Goal: Task Accomplishment & Management: Manage account settings

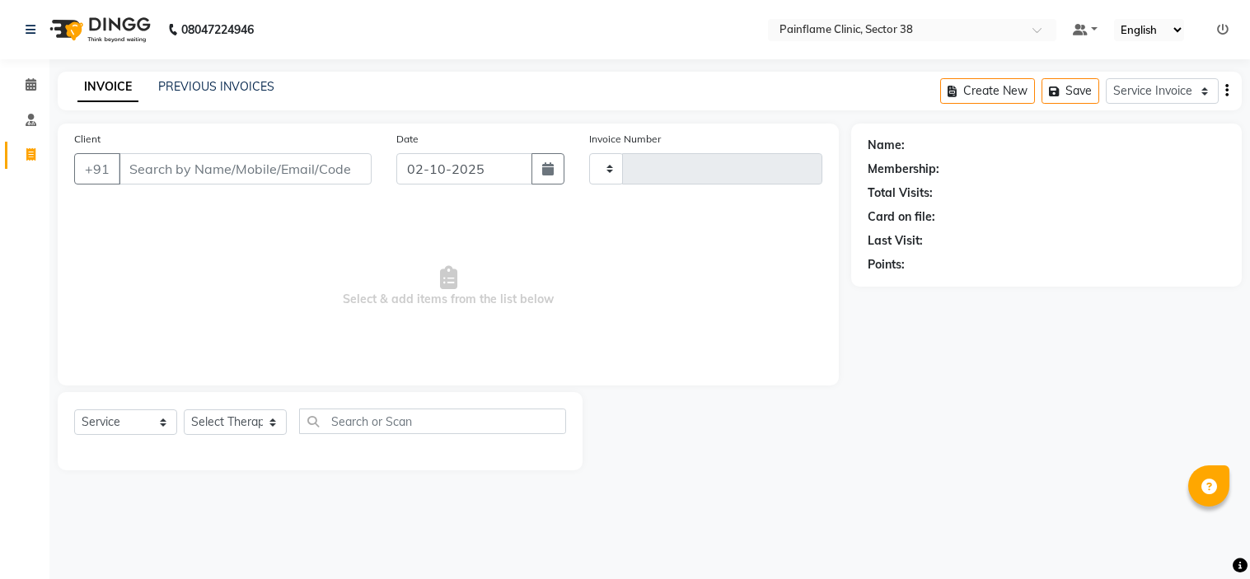
select select "service"
click at [222, 84] on link "PREVIOUS INVOICES" at bounding box center [216, 86] width 116 height 15
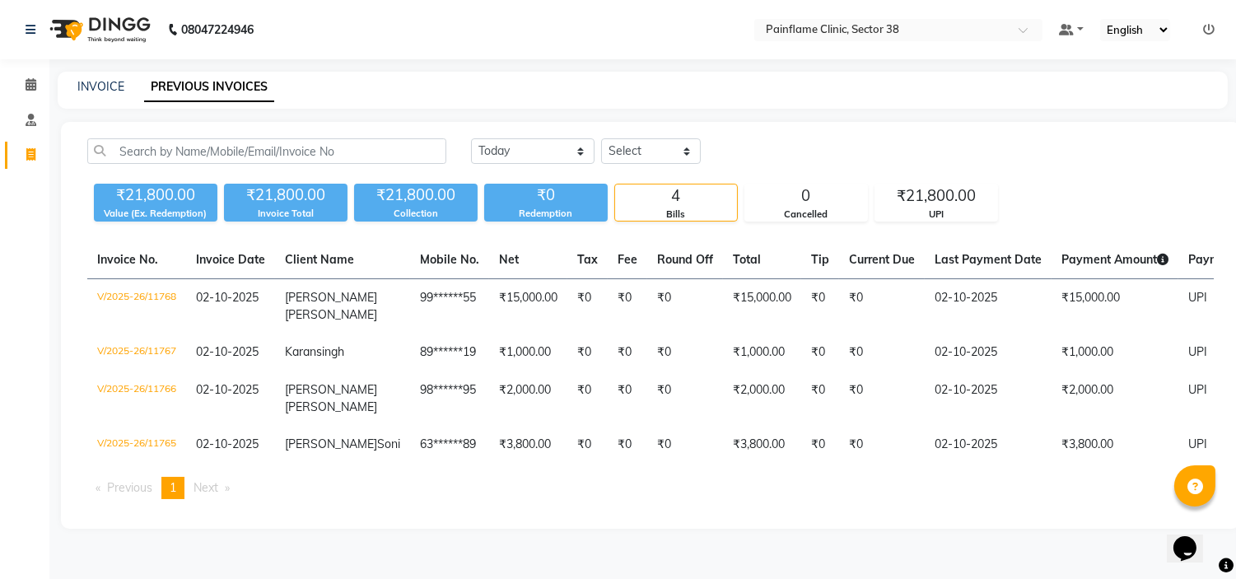
click at [102, 78] on div "INVOICE" at bounding box center [100, 86] width 47 height 17
click at [105, 82] on link "INVOICE" at bounding box center [100, 86] width 47 height 15
select select "service"
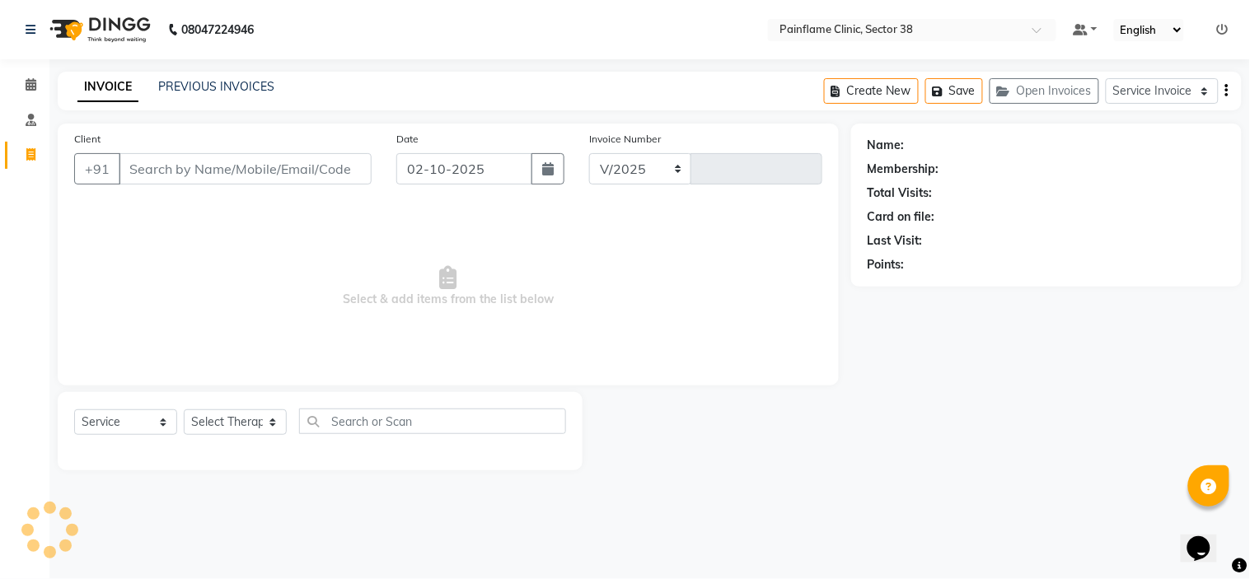
select select "3964"
type input "11769"
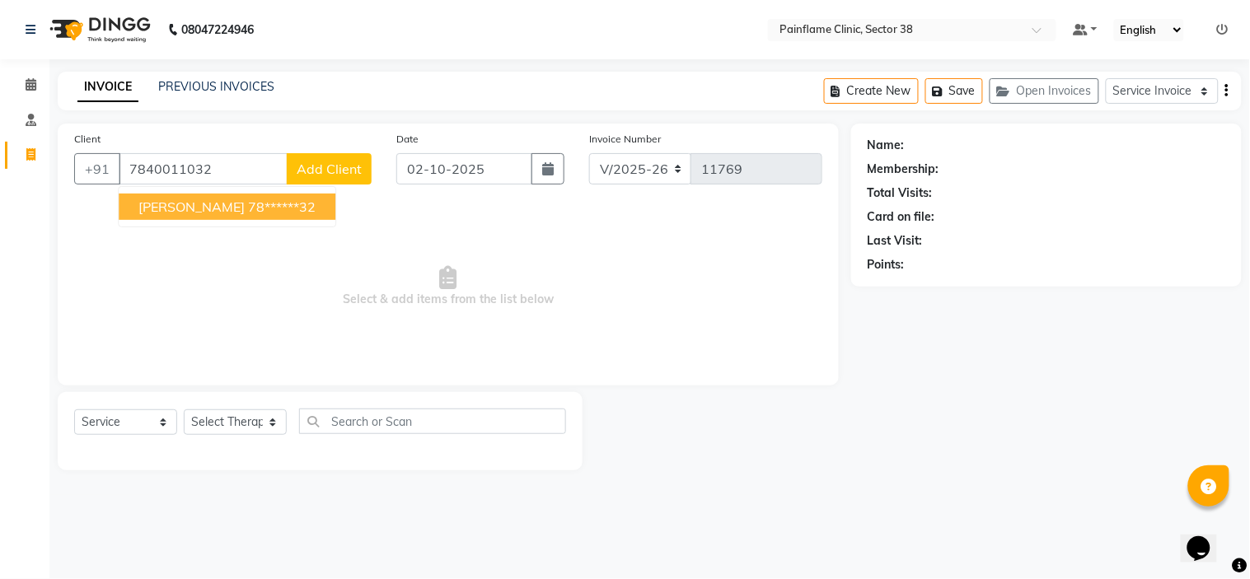
type input "7840011032"
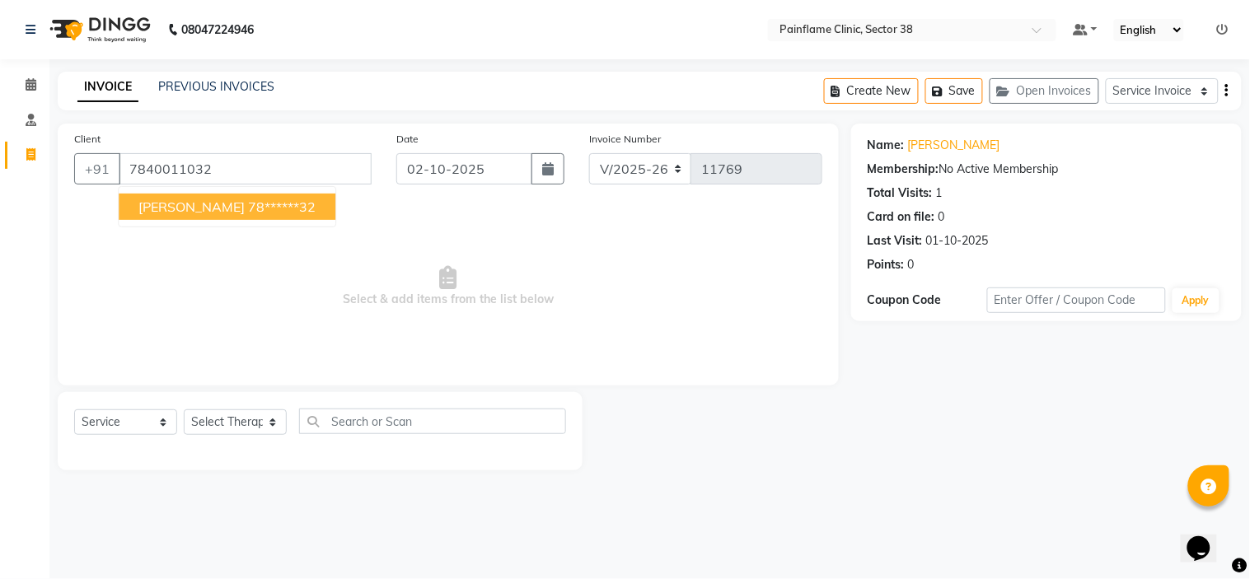
click at [325, 376] on div "Client [PHONE_NUMBER] [PERSON_NAME] 78******32 Date [DATE] Invoice Number V/202…" at bounding box center [448, 255] width 781 height 262
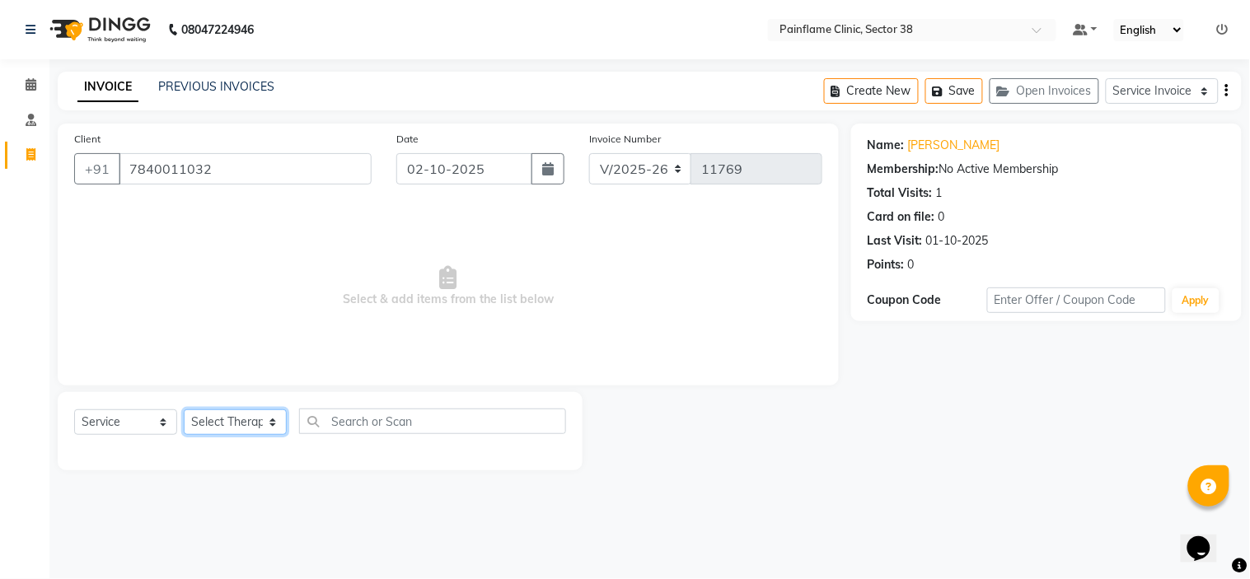
click at [245, 418] on select "Select Therapist [PERSON_NAME] Dr [PERSON_NAME] [PERSON_NAME] Dr [PERSON_NAME] …" at bounding box center [235, 422] width 103 height 26
select select "20216"
click at [184, 410] on select "Select Therapist [PERSON_NAME] Dr [PERSON_NAME] [PERSON_NAME] Dr [PERSON_NAME] …" at bounding box center [235, 422] width 103 height 26
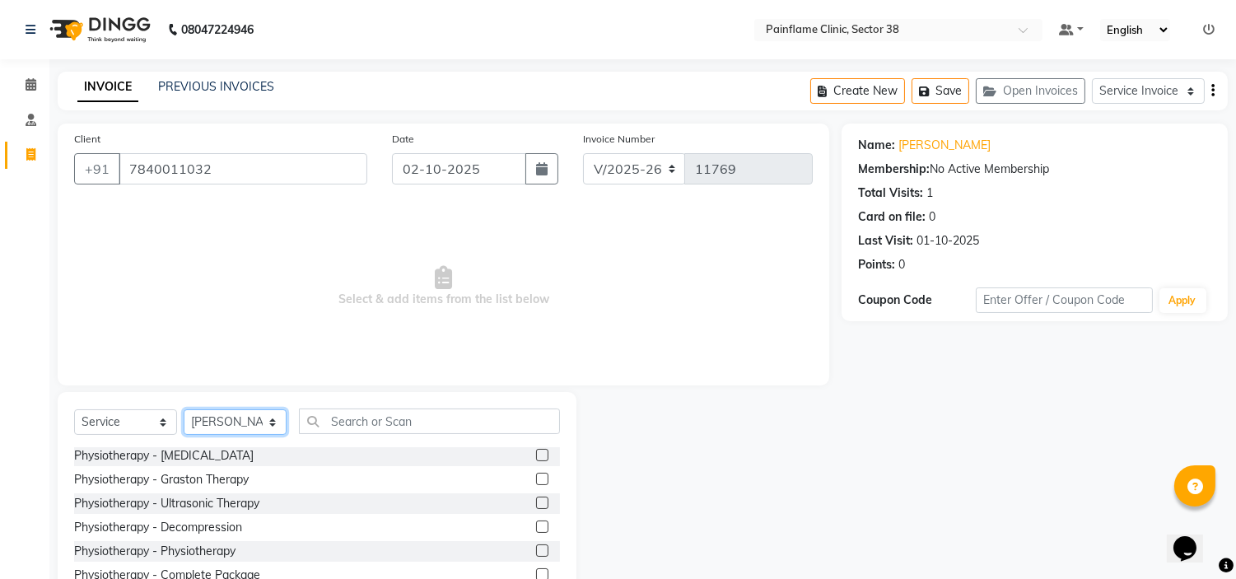
scroll to position [80, 0]
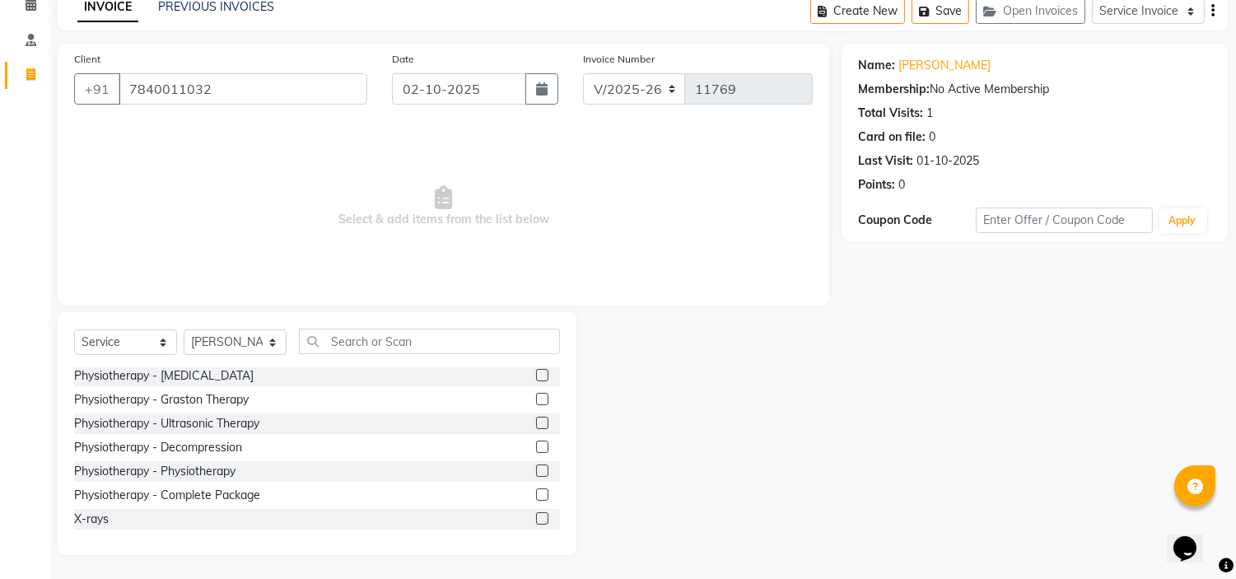
click at [536, 491] on label at bounding box center [542, 494] width 12 height 12
click at [536, 491] on input "checkbox" at bounding box center [541, 495] width 11 height 11
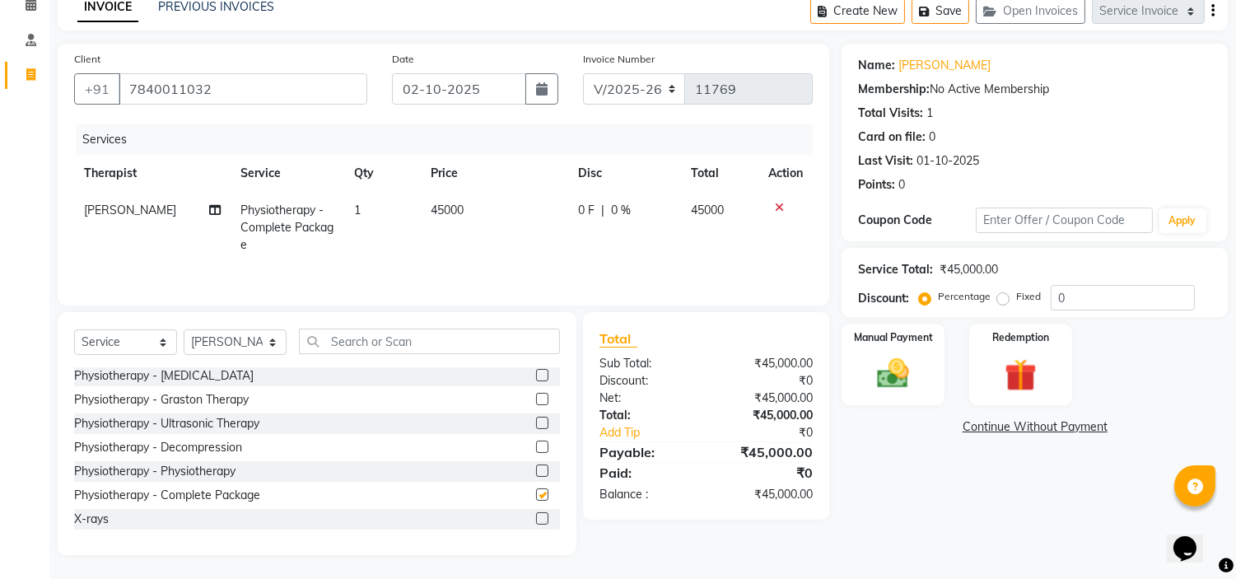
checkbox input "false"
click at [461, 203] on td "45000" at bounding box center [494, 228] width 147 height 72
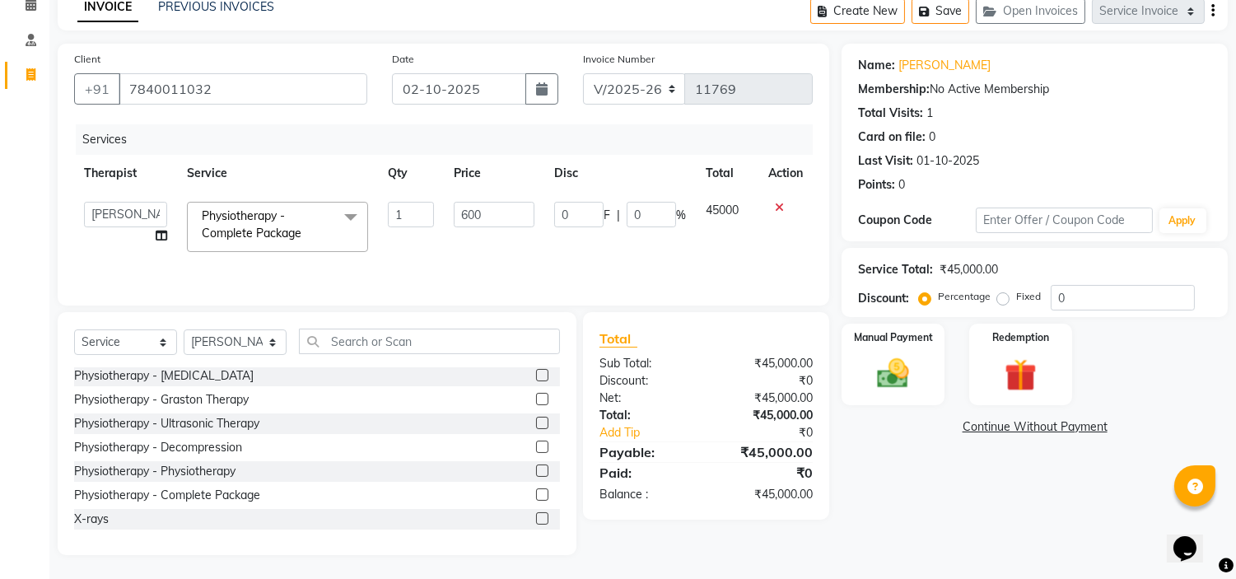
type input "6000"
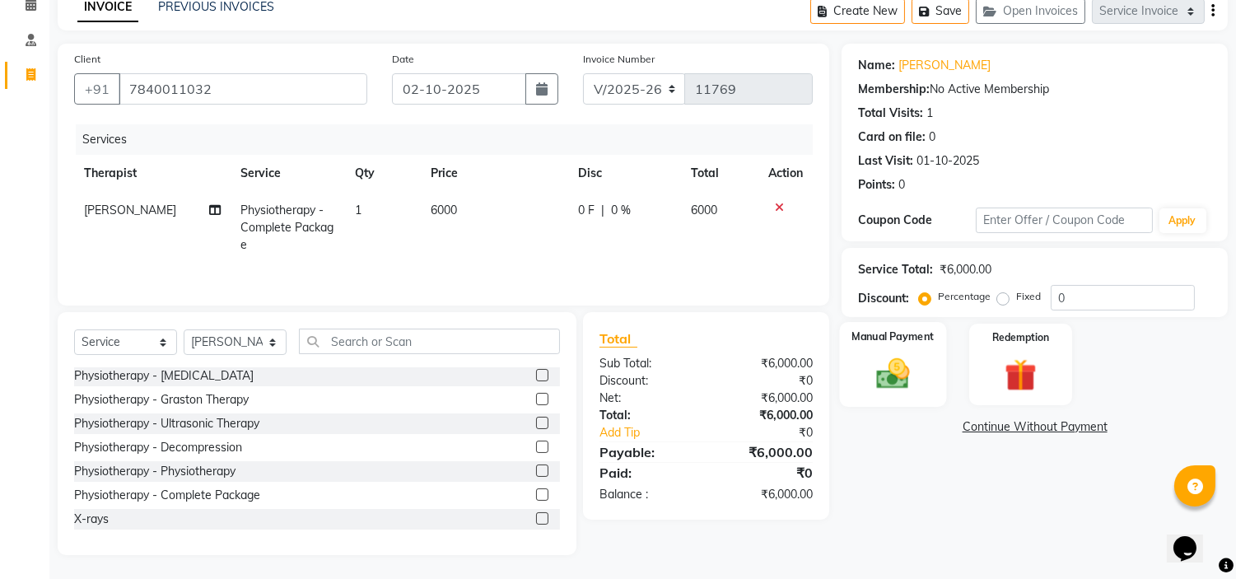
click at [904, 364] on img at bounding box center [894, 374] width 54 height 39
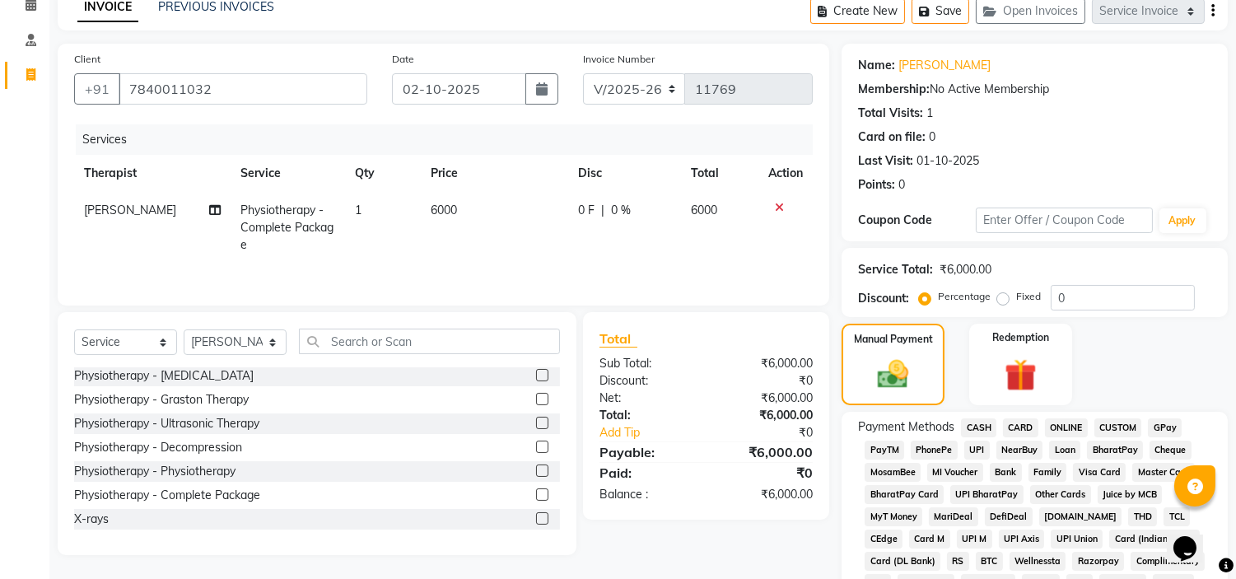
click at [981, 451] on span "UPI" at bounding box center [978, 450] width 26 height 19
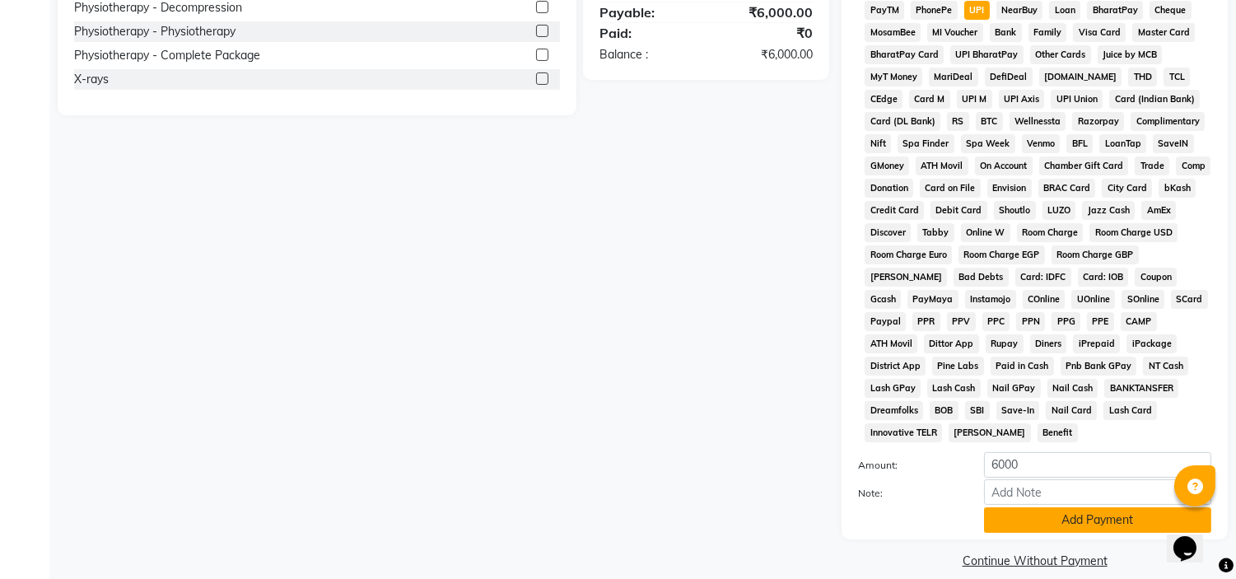
click at [1088, 507] on button "Add Payment" at bounding box center [1097, 520] width 227 height 26
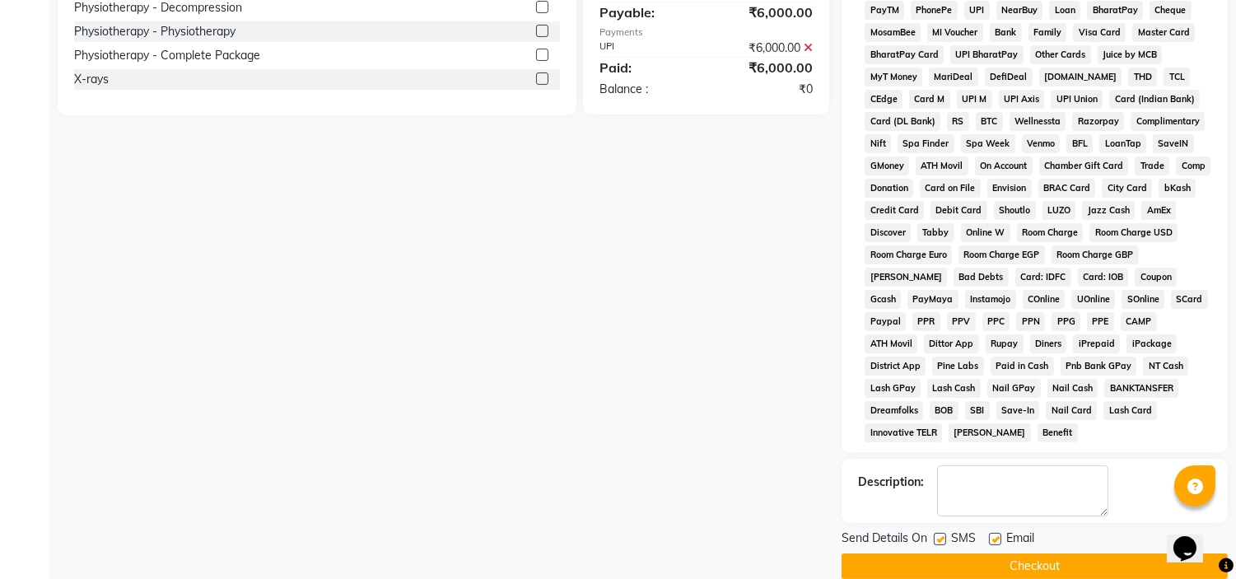
click at [998, 533] on label at bounding box center [995, 539] width 12 height 12
click at [998, 535] on input "checkbox" at bounding box center [994, 540] width 11 height 11
checkbox input "false"
click at [944, 533] on label at bounding box center [940, 539] width 12 height 12
click at [944, 535] on input "checkbox" at bounding box center [939, 540] width 11 height 11
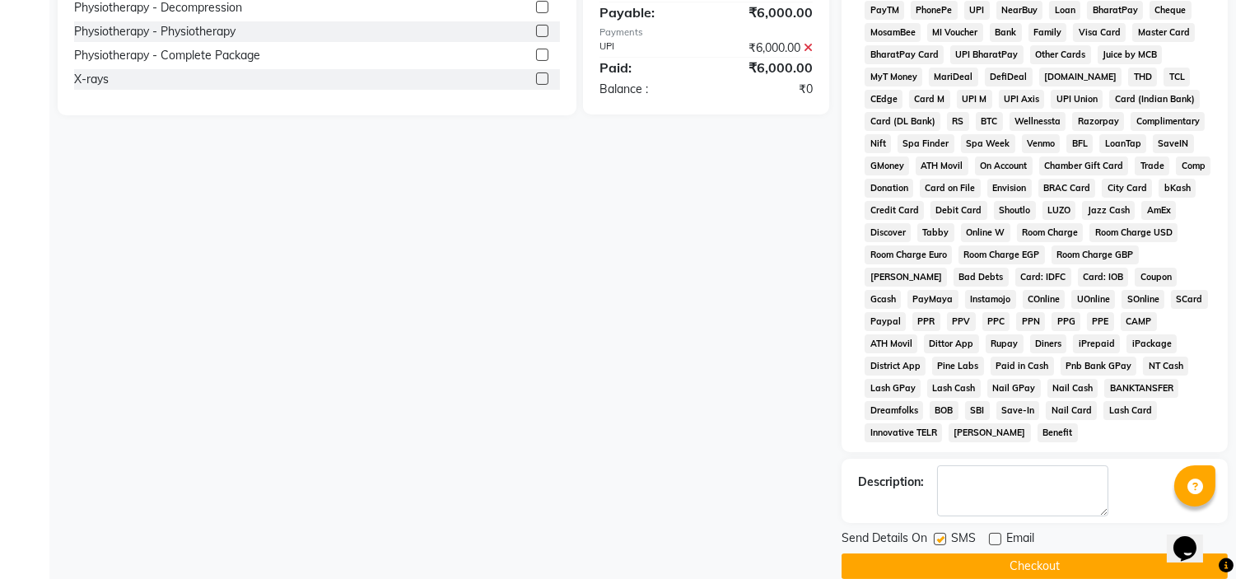
checkbox input "false"
click at [1031, 554] on button "Checkout" at bounding box center [1035, 567] width 386 height 26
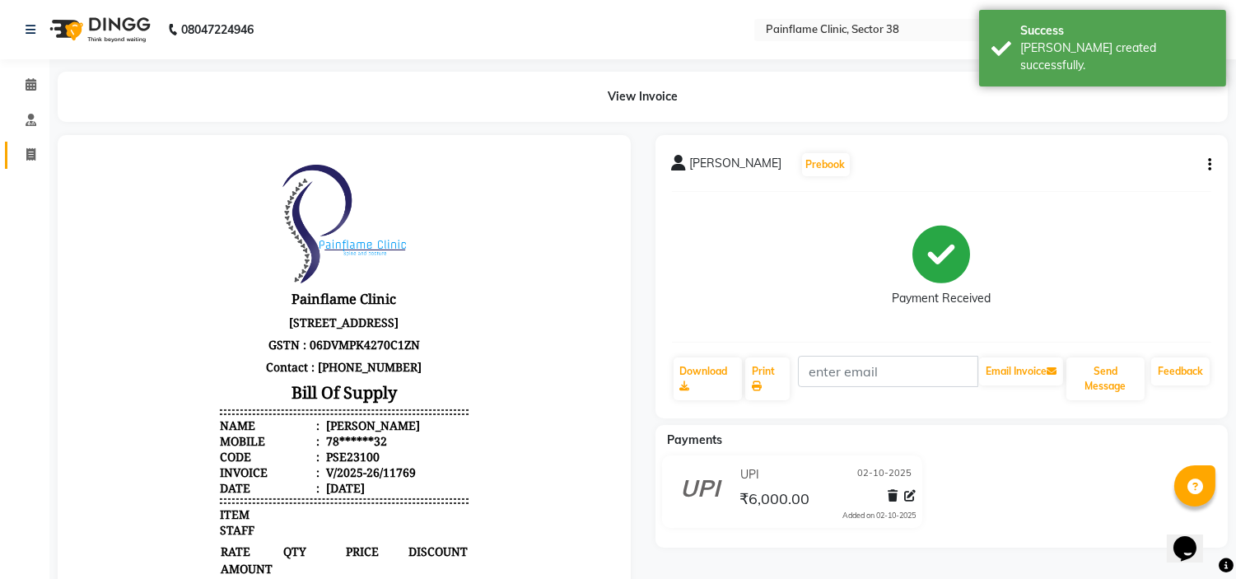
click at [31, 144] on li "Invoice" at bounding box center [24, 155] width 49 height 35
click at [31, 144] on link "Invoice" at bounding box center [25, 155] width 40 height 27
select select "service"
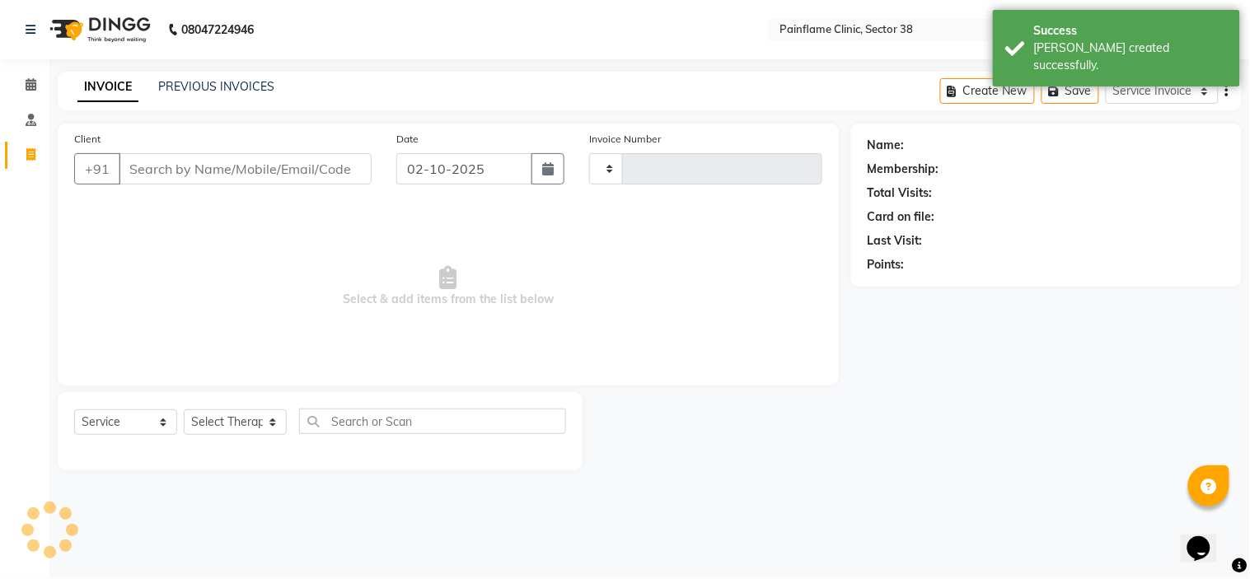
type input "11770"
select select "3964"
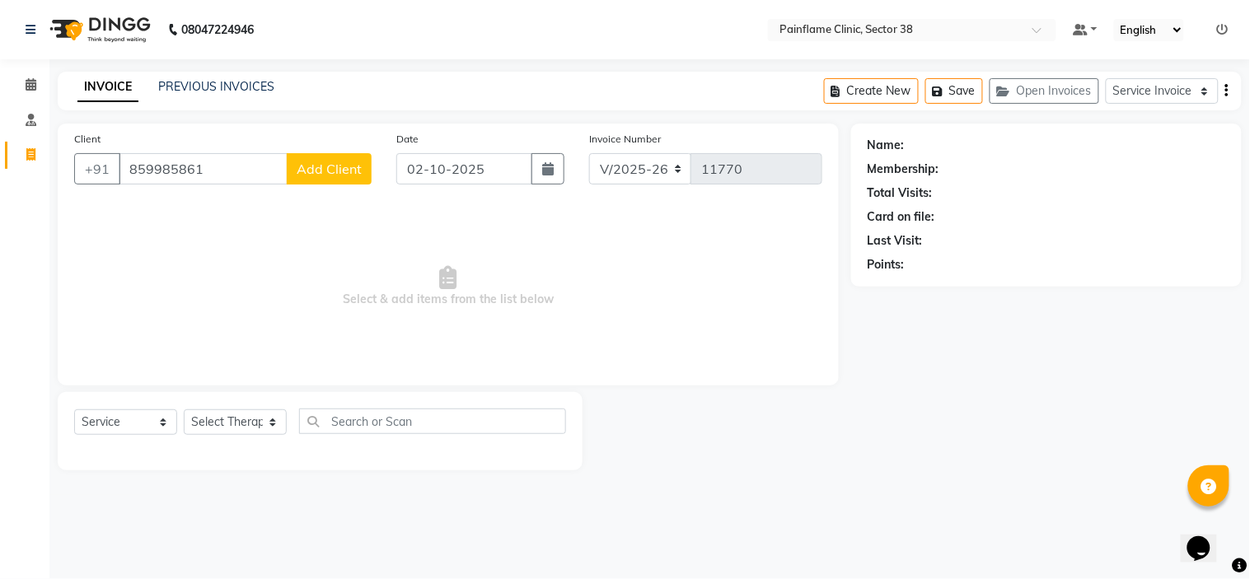
click at [171, 170] on input "859985861" at bounding box center [203, 168] width 169 height 31
click at [213, 165] on input "859985861" at bounding box center [203, 168] width 169 height 31
type input "8599858613"
click at [322, 163] on span "Add Client" at bounding box center [329, 169] width 65 height 16
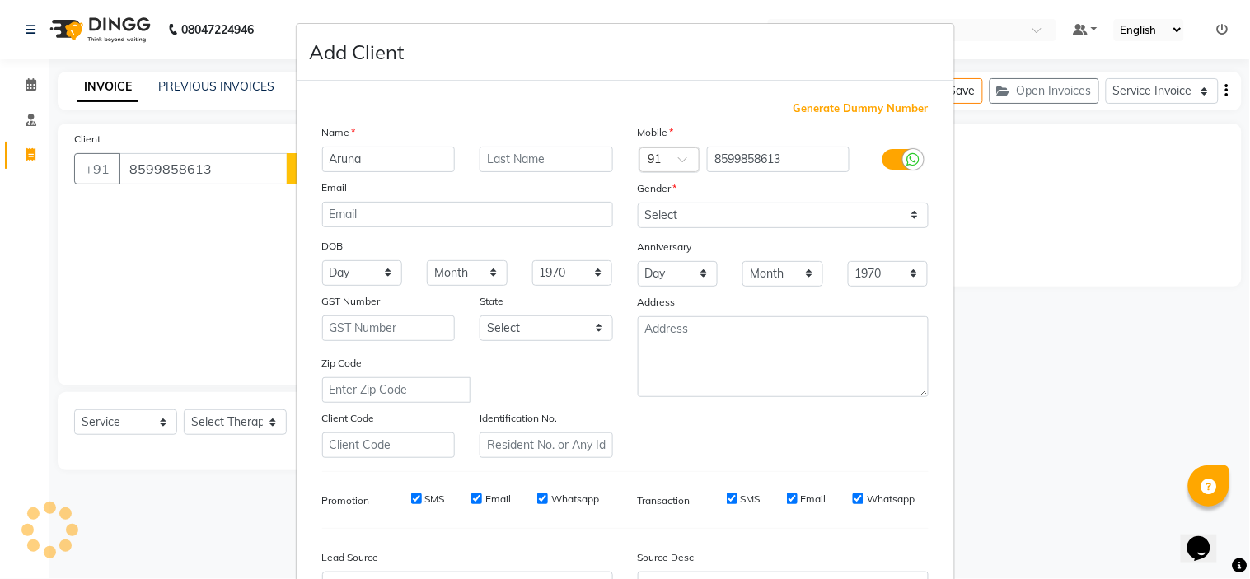
type input "Aruna"
type input "[PERSON_NAME]"
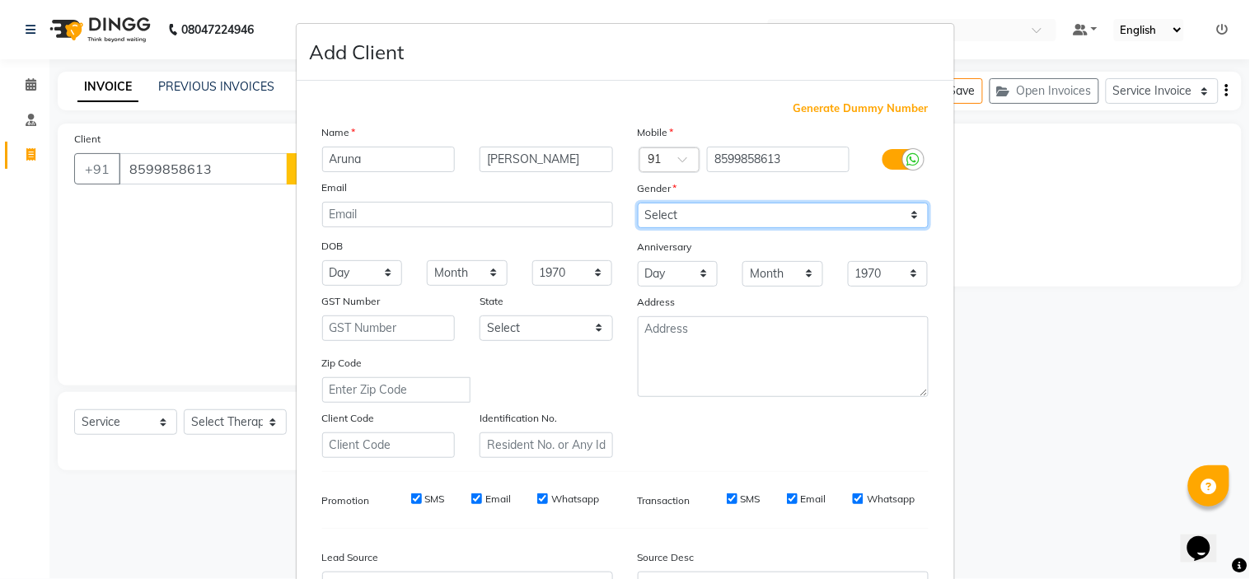
click at [661, 208] on select "Select [DEMOGRAPHIC_DATA] [DEMOGRAPHIC_DATA] Other Prefer Not To Say" at bounding box center [783, 216] width 291 height 26
select select "[DEMOGRAPHIC_DATA]"
click at [638, 203] on select "Select [DEMOGRAPHIC_DATA] [DEMOGRAPHIC_DATA] Other Prefer Not To Say" at bounding box center [783, 216] width 291 height 26
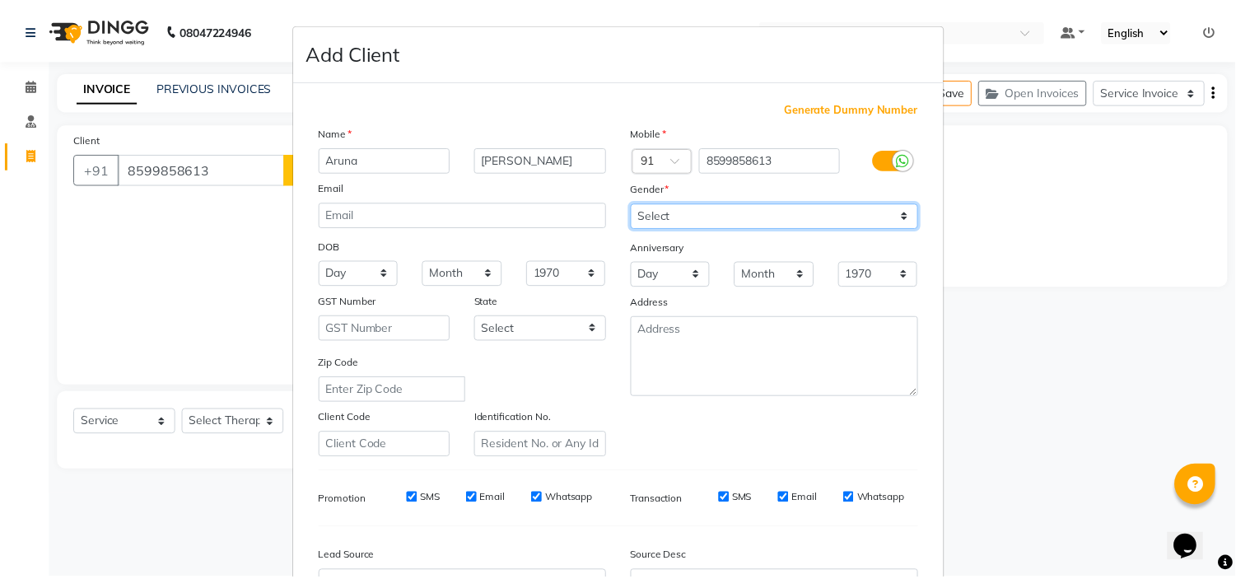
scroll to position [182, 0]
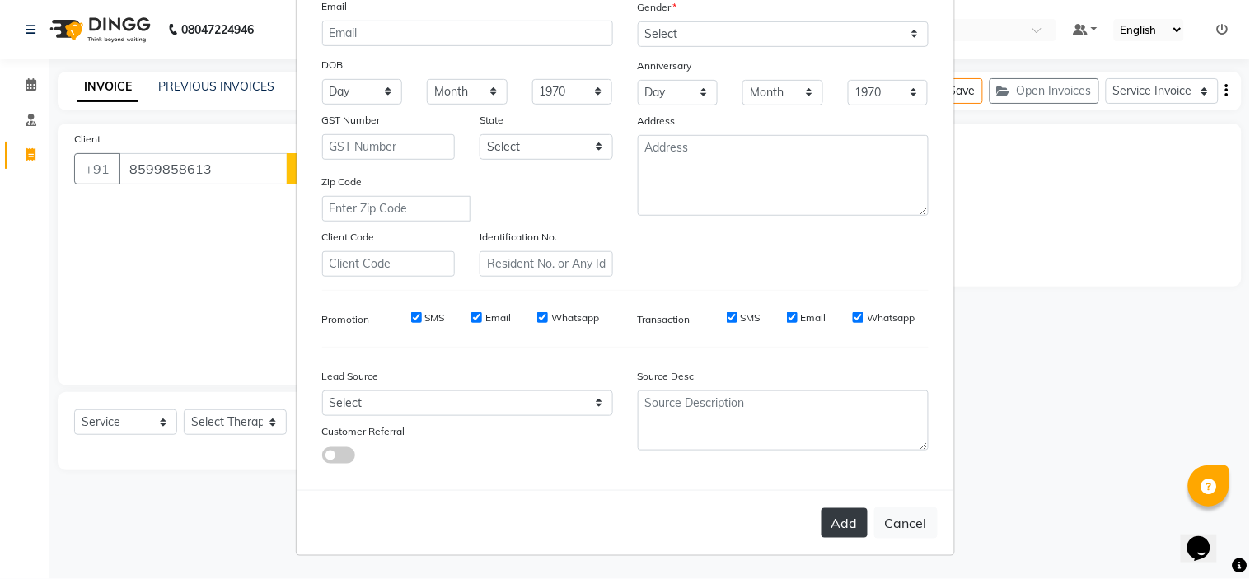
click at [834, 530] on button "Add" at bounding box center [844, 523] width 46 height 30
type input "85******13"
select select
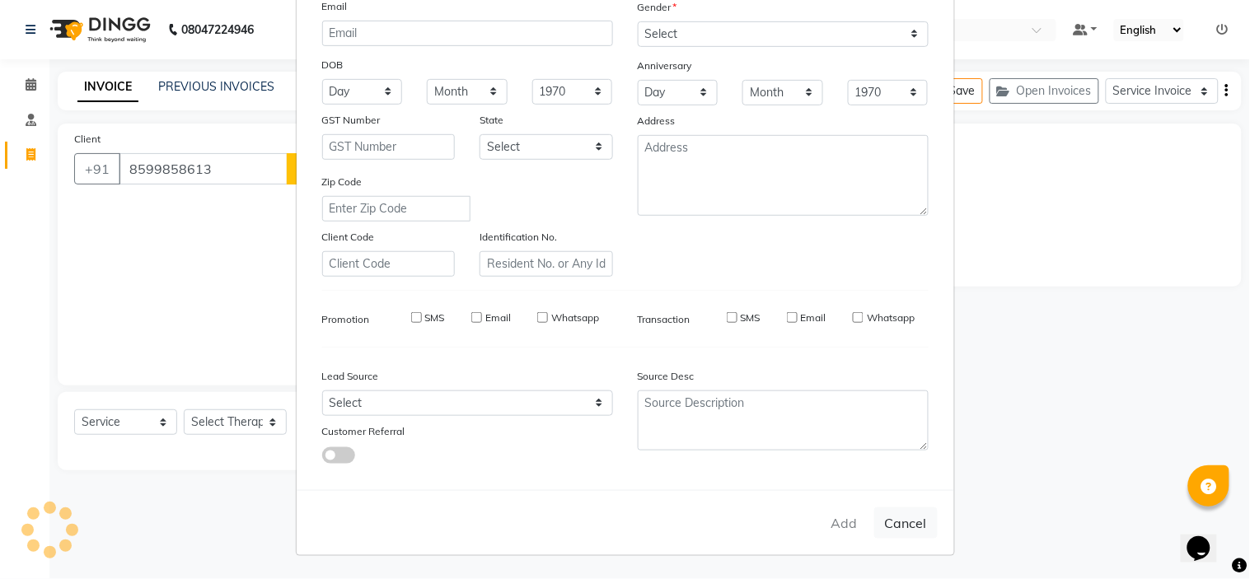
select select
checkbox input "false"
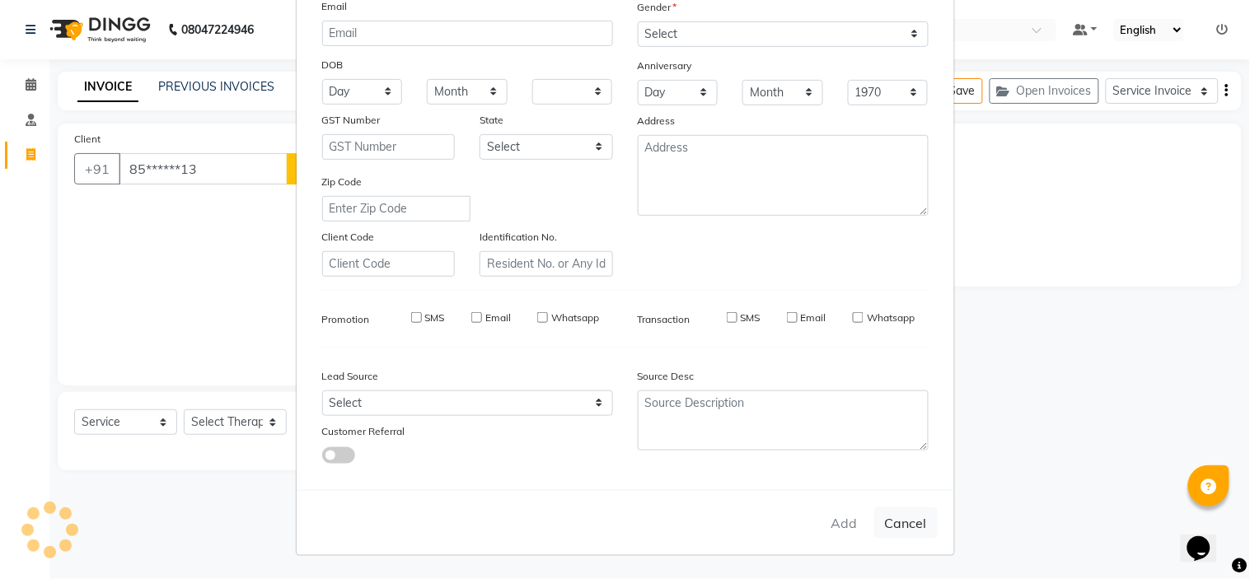
checkbox input "false"
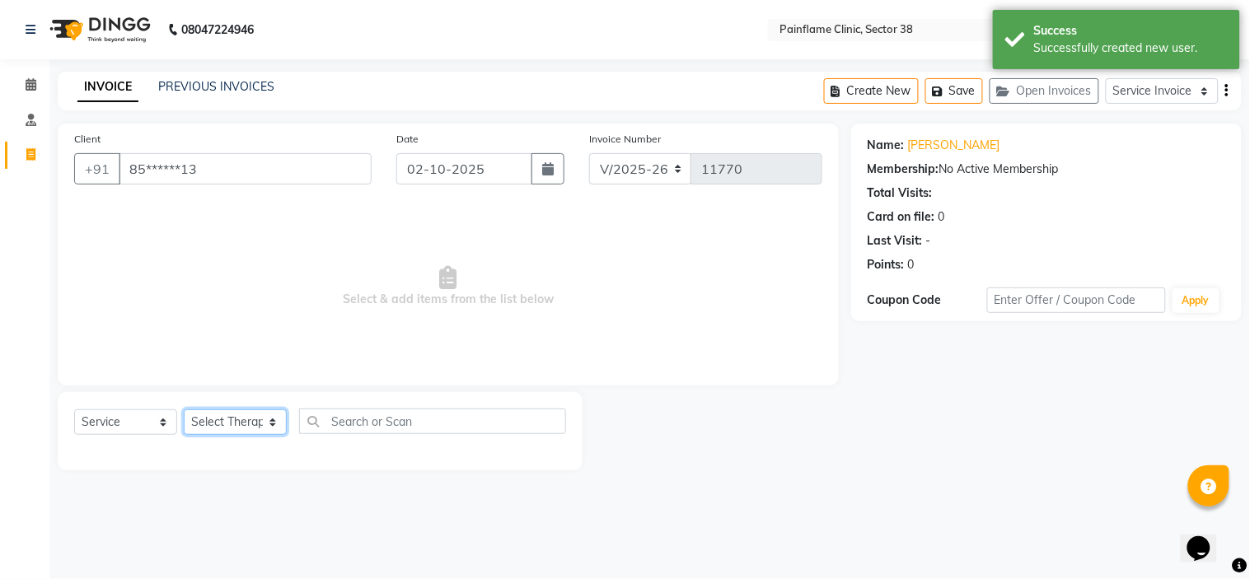
click at [254, 423] on select "Select Therapist [PERSON_NAME] Dr [PERSON_NAME] [PERSON_NAME] Dr [PERSON_NAME] …" at bounding box center [235, 422] width 103 height 26
select select "45024"
click at [184, 410] on select "Select Therapist [PERSON_NAME] Dr [PERSON_NAME] [PERSON_NAME] Dr [PERSON_NAME] …" at bounding box center [235, 422] width 103 height 26
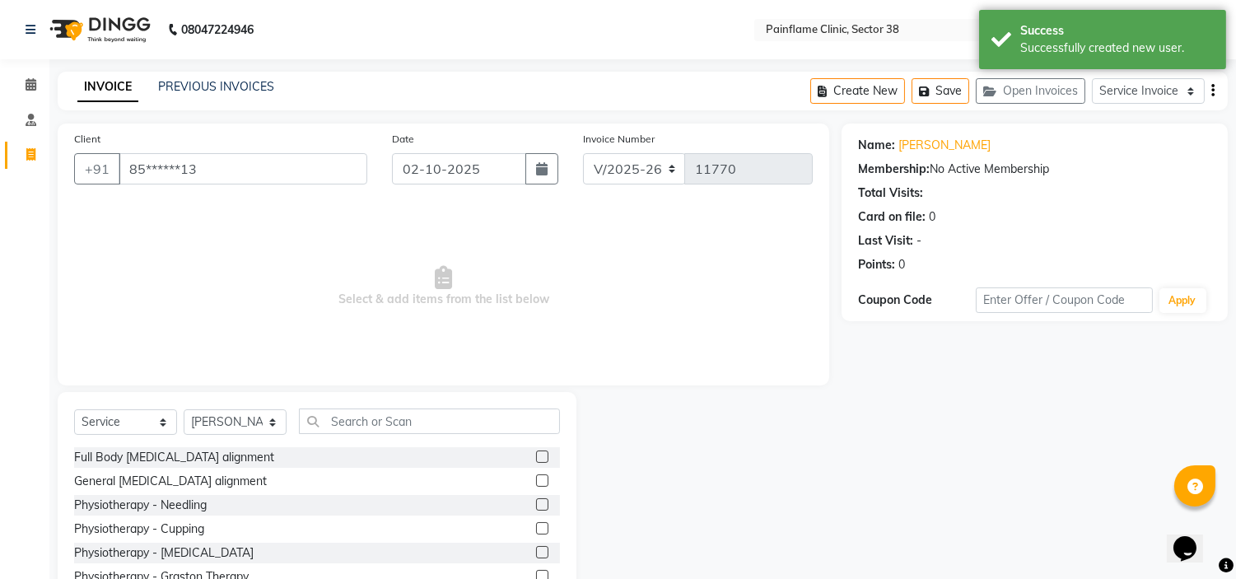
click at [536, 475] on label at bounding box center [542, 480] width 12 height 12
click at [536, 476] on input "checkbox" at bounding box center [541, 481] width 11 height 11
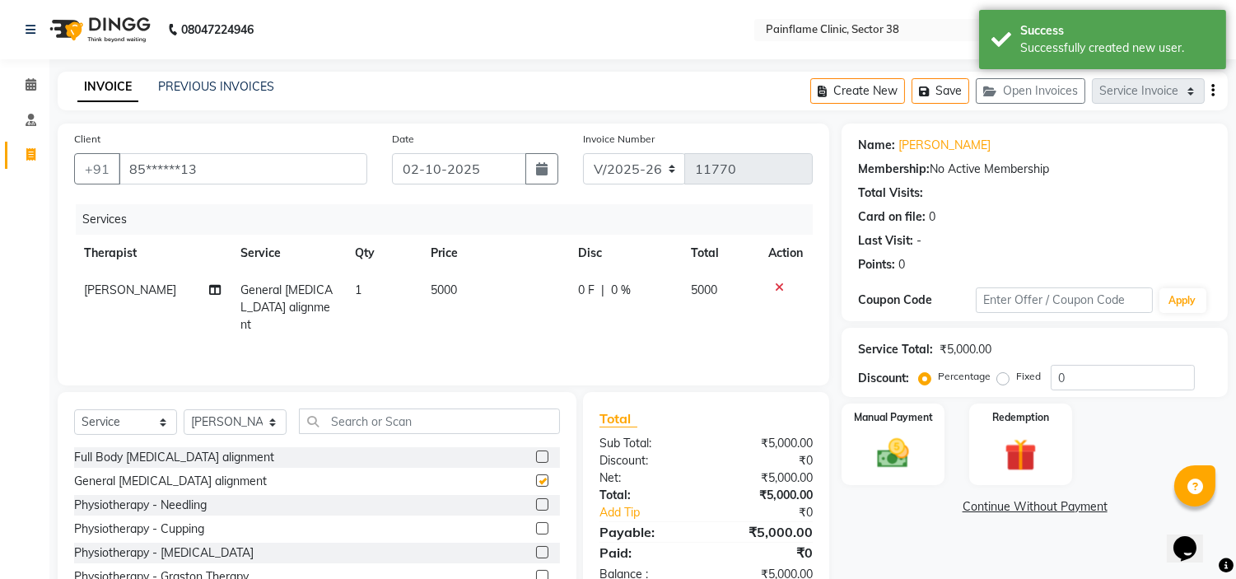
checkbox input "false"
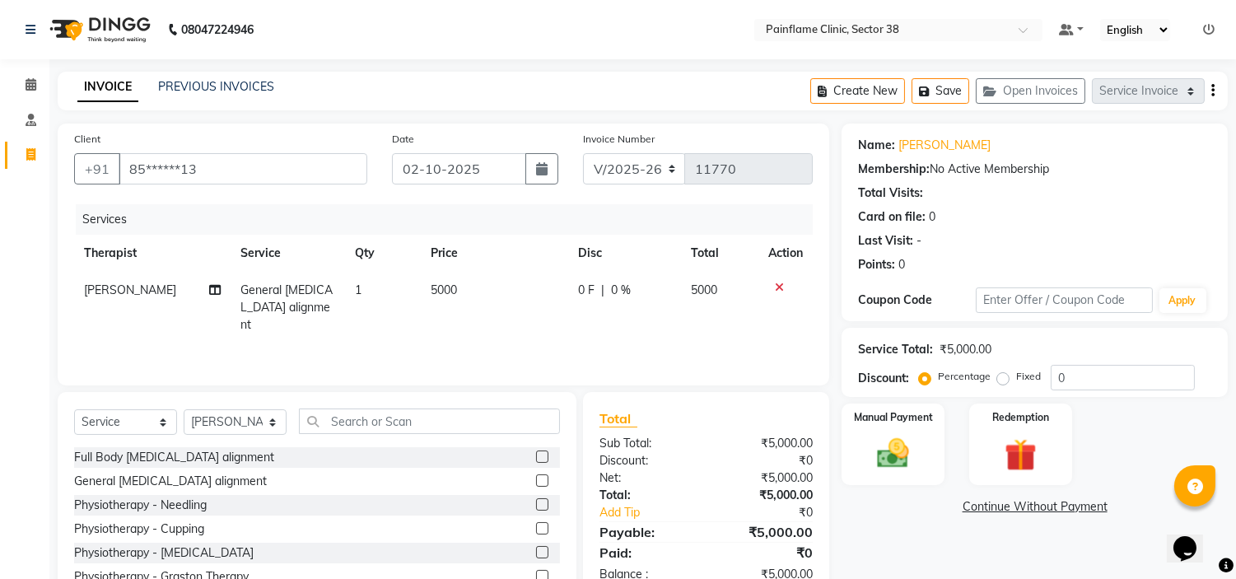
click at [464, 287] on td "5000" at bounding box center [494, 308] width 147 height 72
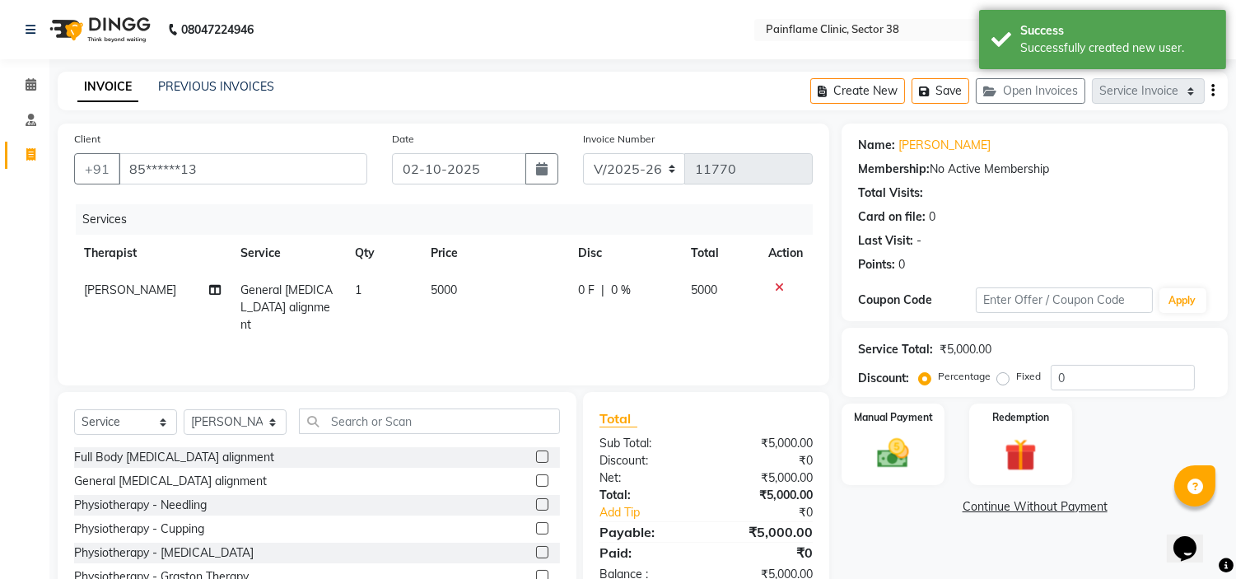
select select "45024"
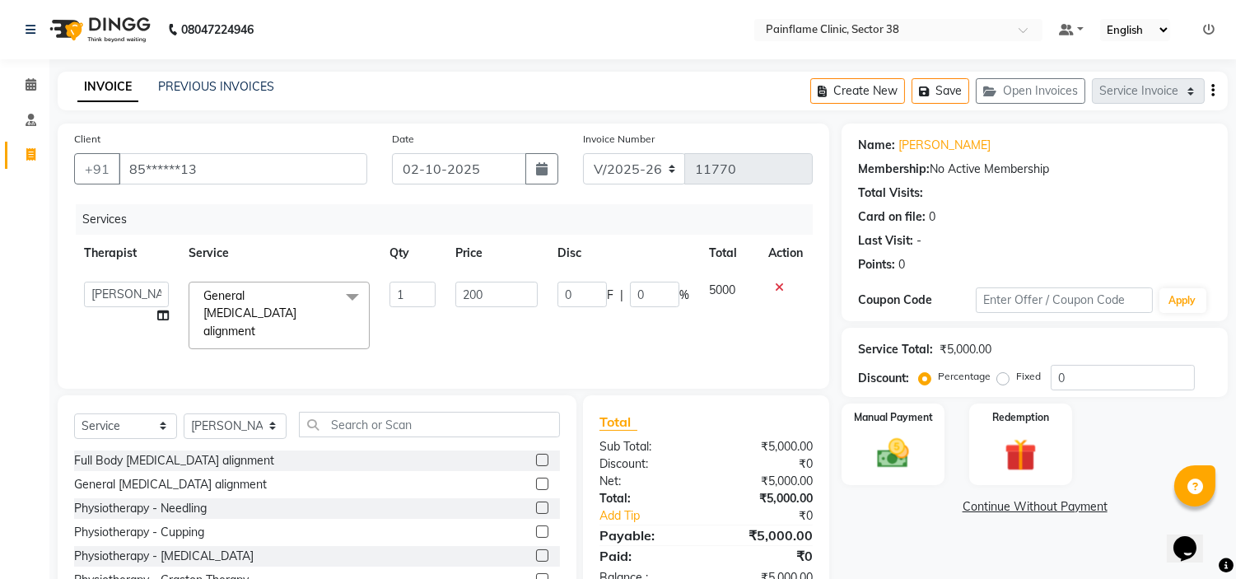
type input "2000"
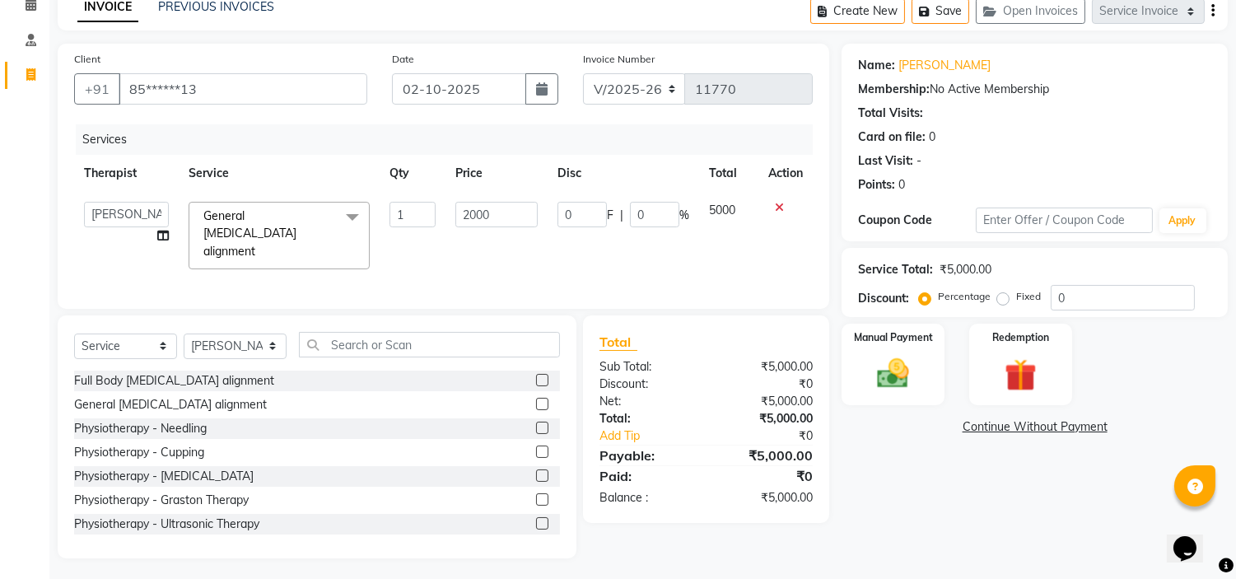
scroll to position [97, 0]
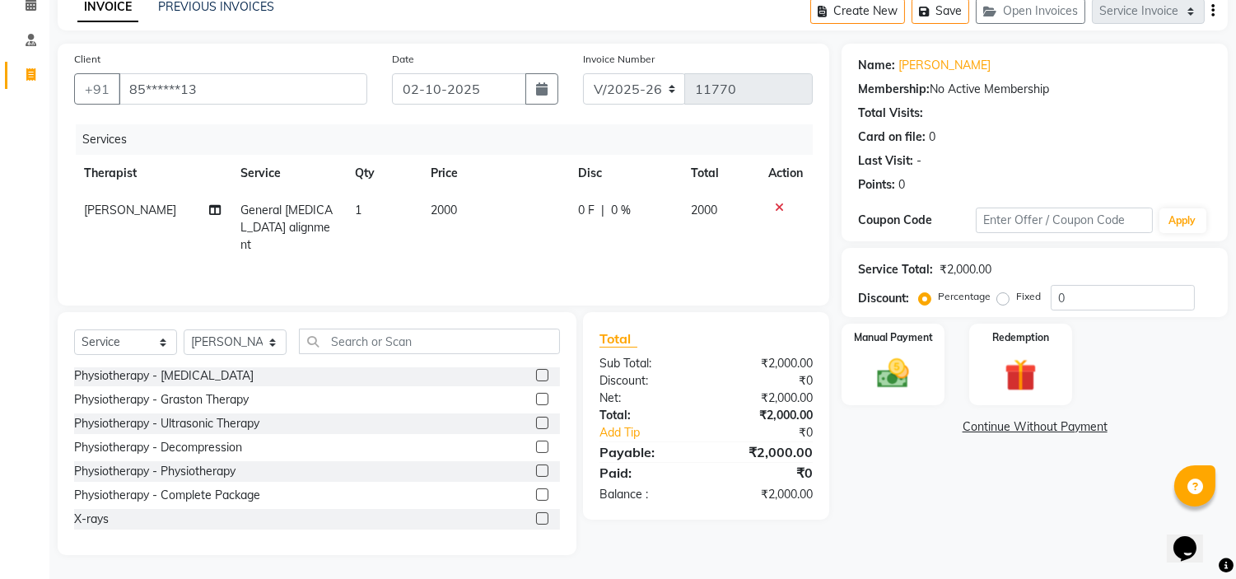
click at [536, 516] on label at bounding box center [542, 518] width 12 height 12
click at [536, 516] on input "checkbox" at bounding box center [541, 519] width 11 height 11
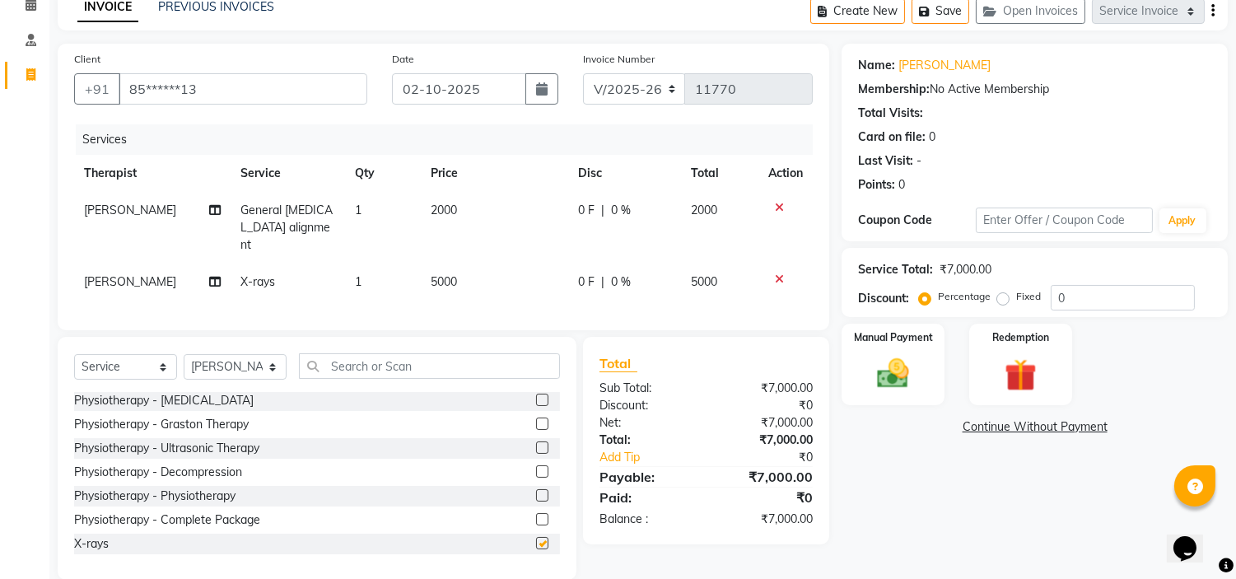
checkbox input "false"
click at [458, 264] on td "5000" at bounding box center [494, 282] width 147 height 37
select select "45024"
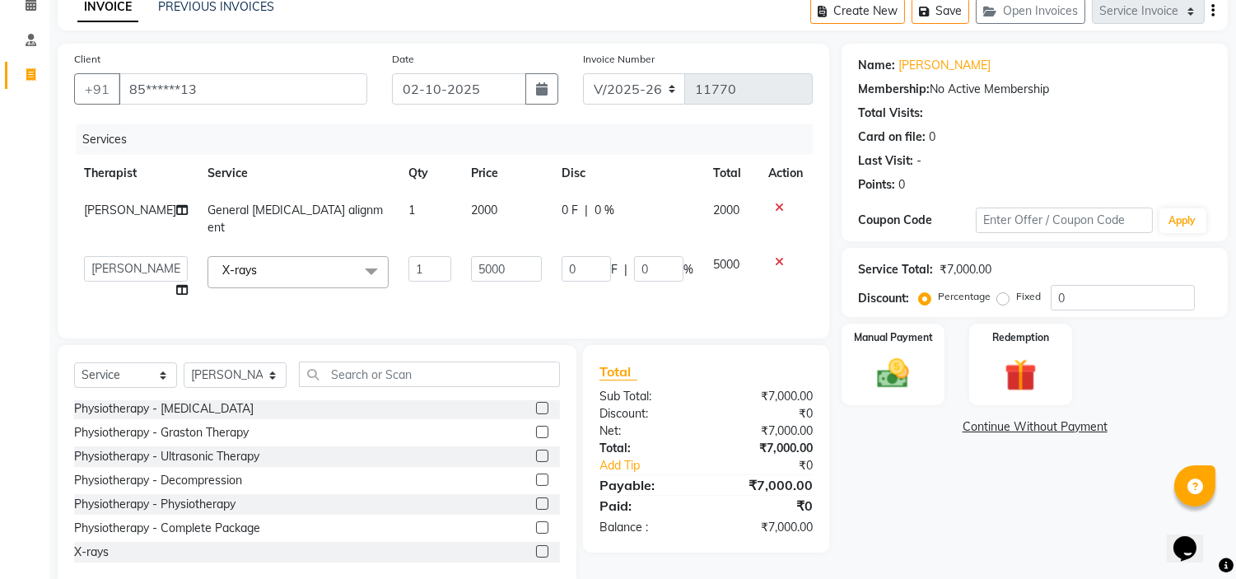
click at [471, 258] on input "5000" at bounding box center [506, 269] width 71 height 26
type input "1800"
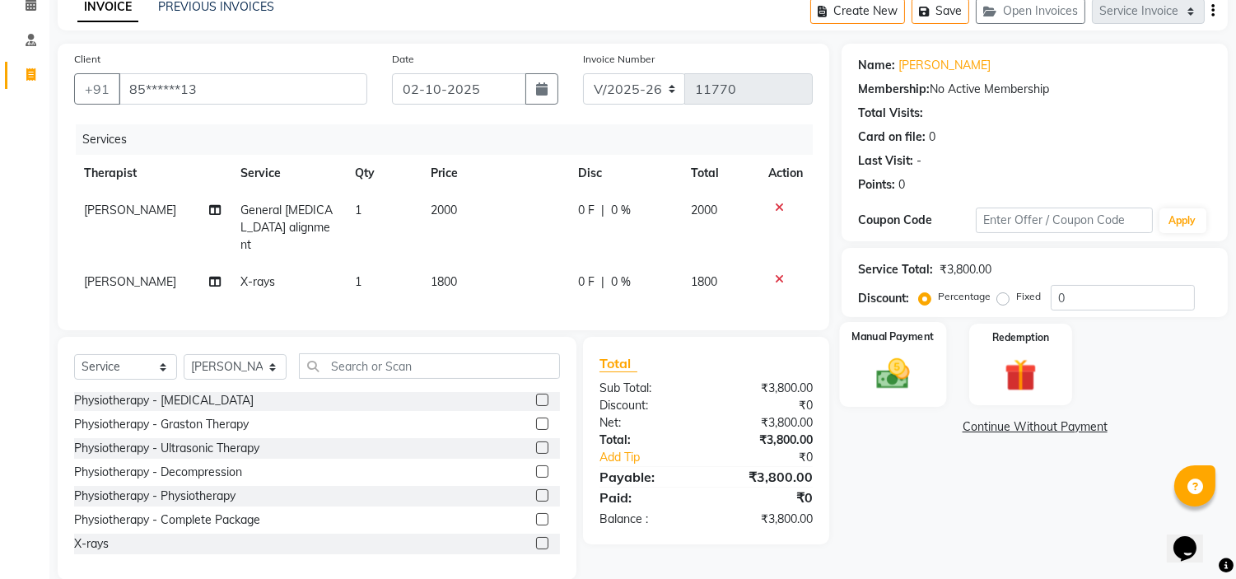
click at [886, 374] on img at bounding box center [894, 374] width 54 height 39
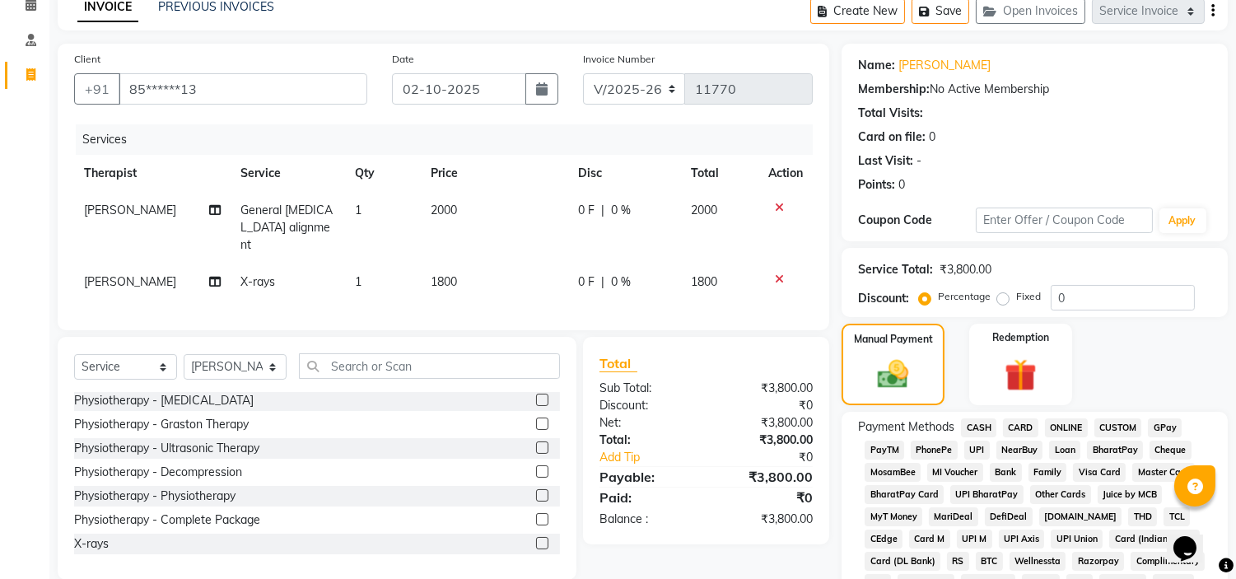
click at [968, 447] on span "UPI" at bounding box center [978, 450] width 26 height 19
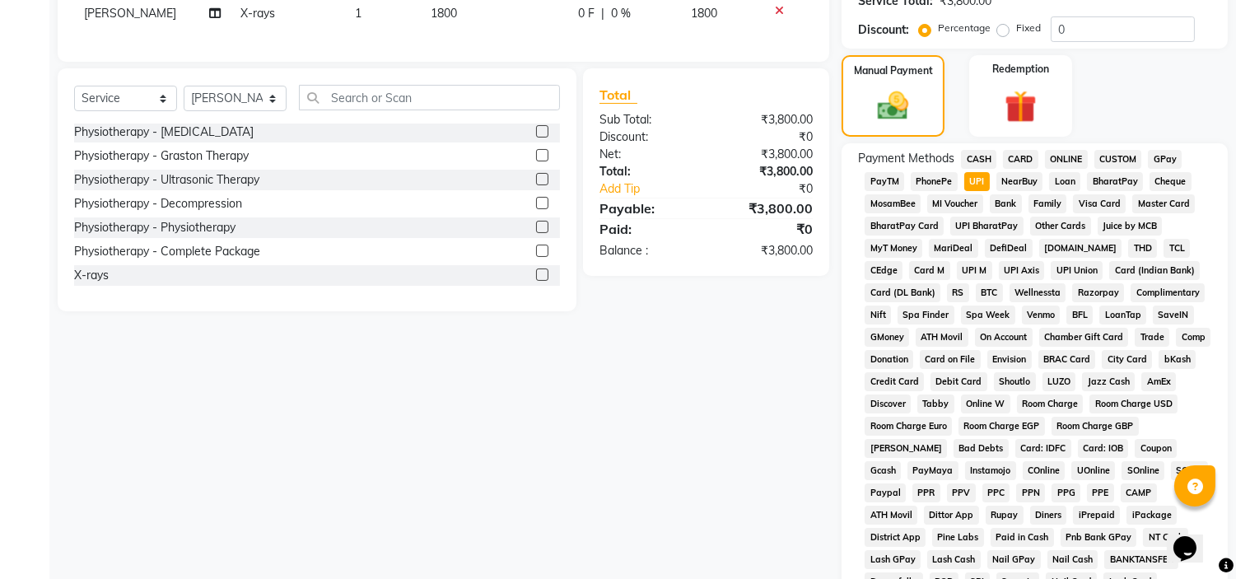
scroll to position [520, 0]
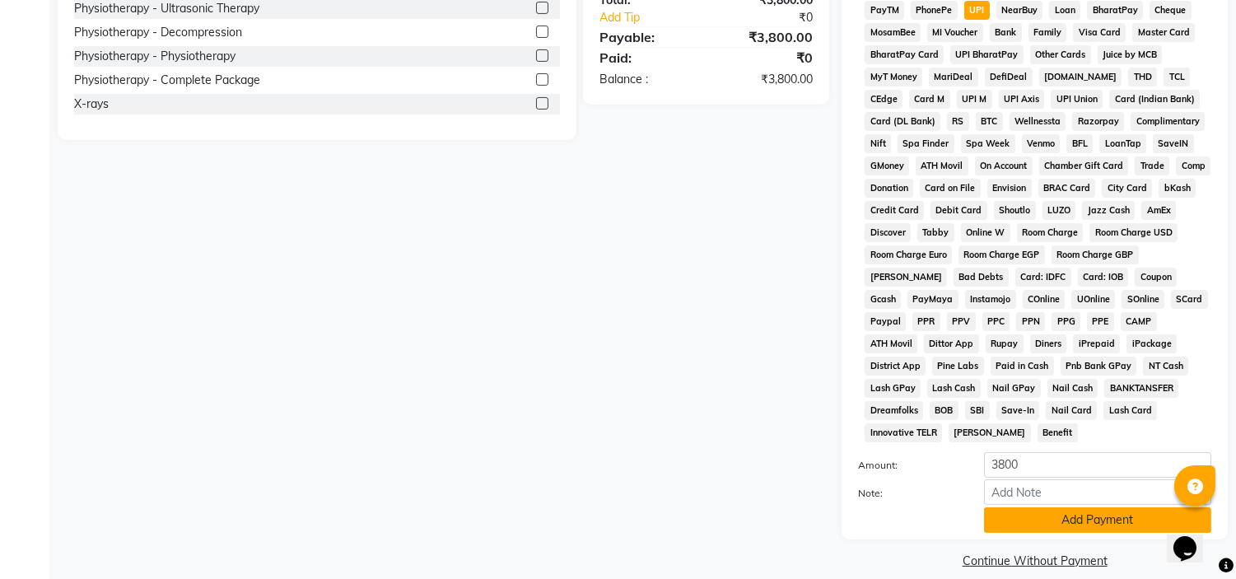
click at [1110, 507] on button "Add Payment" at bounding box center [1097, 520] width 227 height 26
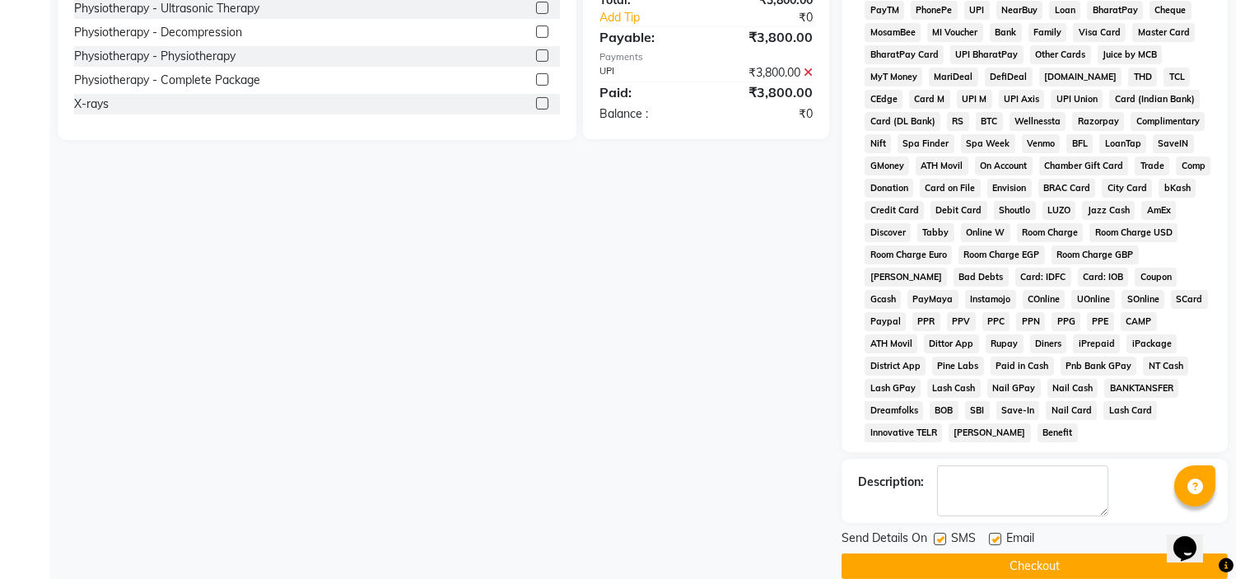
click at [995, 533] on label at bounding box center [995, 539] width 12 height 12
click at [995, 535] on input "checkbox" at bounding box center [994, 540] width 11 height 11
checkbox input "false"
click at [937, 533] on label at bounding box center [940, 539] width 12 height 12
click at [937, 535] on input "checkbox" at bounding box center [939, 540] width 11 height 11
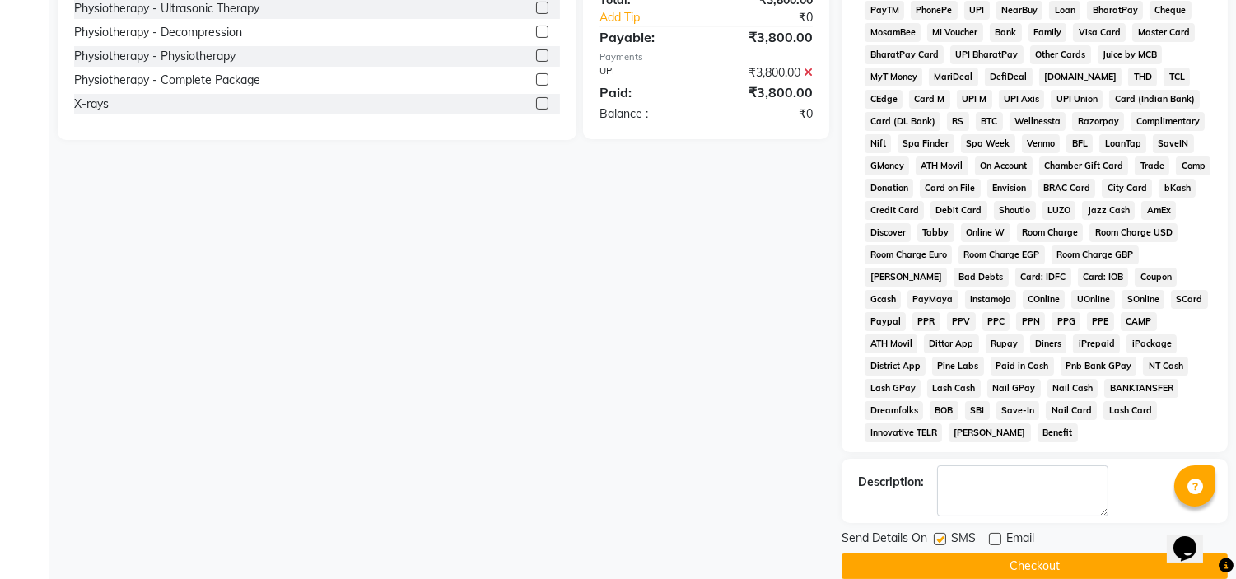
checkbox input "false"
click at [979, 554] on button "Checkout" at bounding box center [1035, 567] width 386 height 26
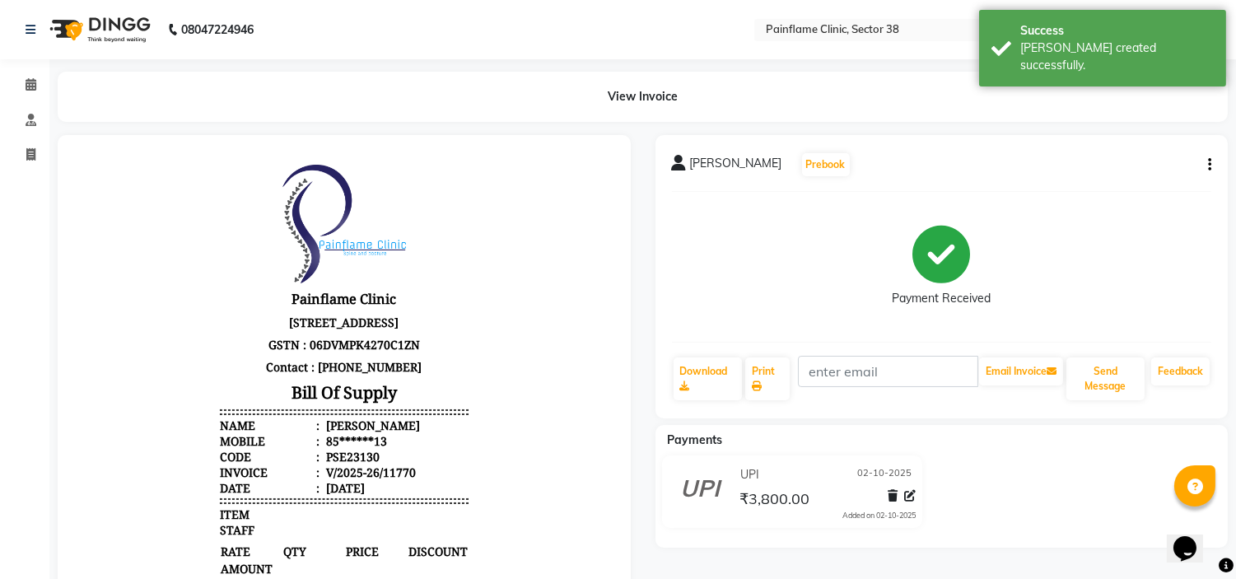
click at [940, 494] on div "UPI [DATE] ₹3,800.00 Added on [DATE]" at bounding box center [792, 495] width 299 height 79
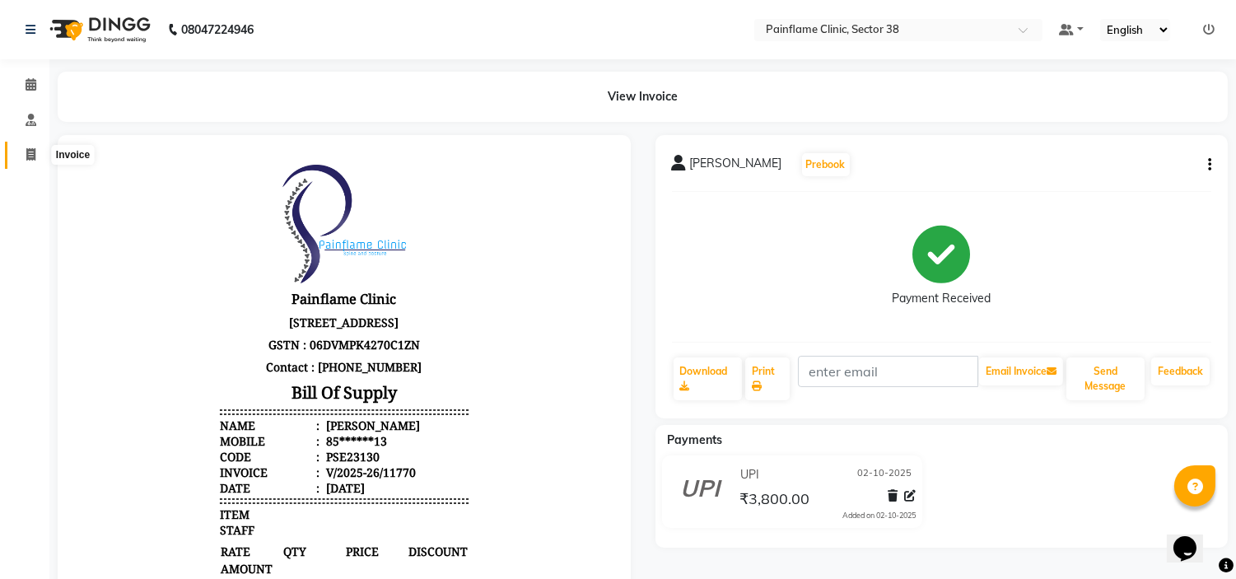
click at [21, 161] on span at bounding box center [30, 155] width 29 height 19
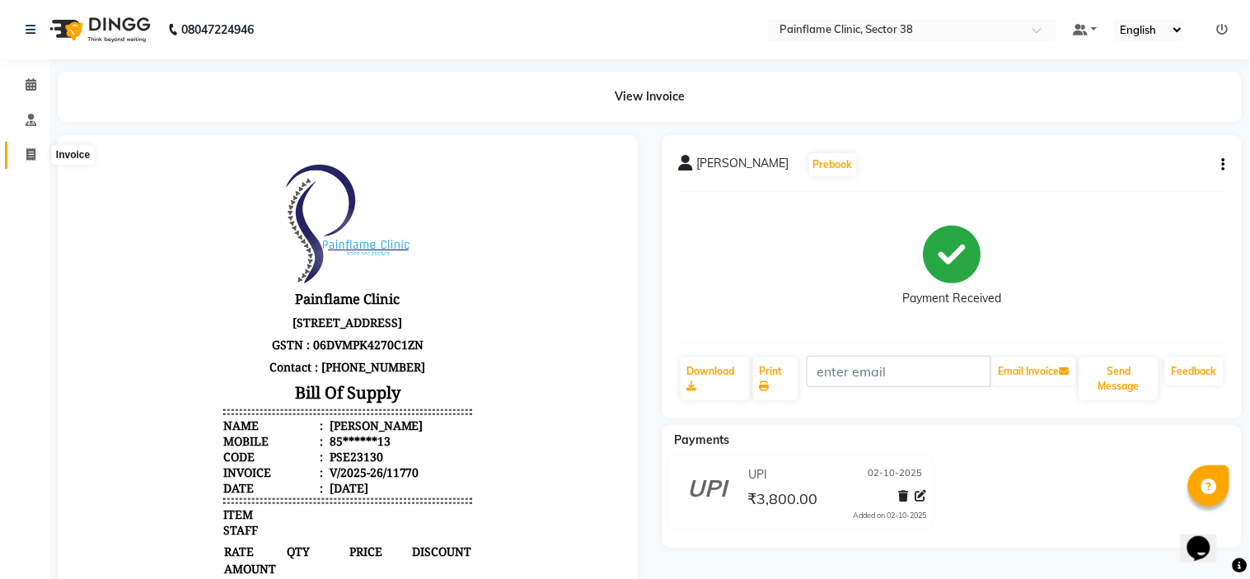
select select "3964"
select select "service"
